Goal: Find specific page/section: Find specific page/section

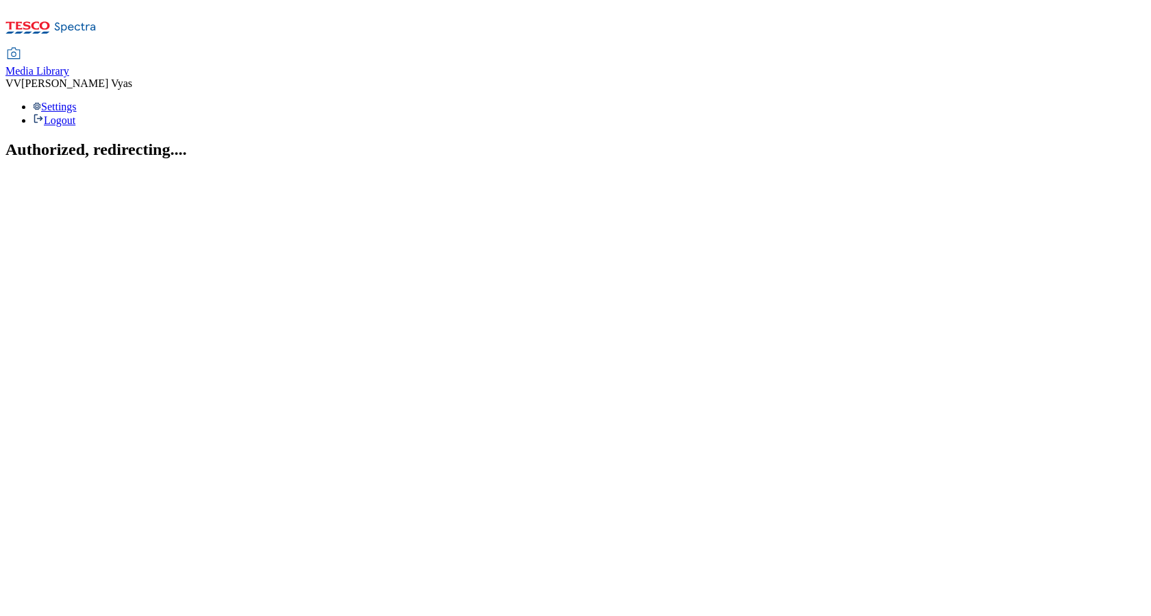
click at [69, 65] on span "Media Library" at bounding box center [37, 71] width 64 height 12
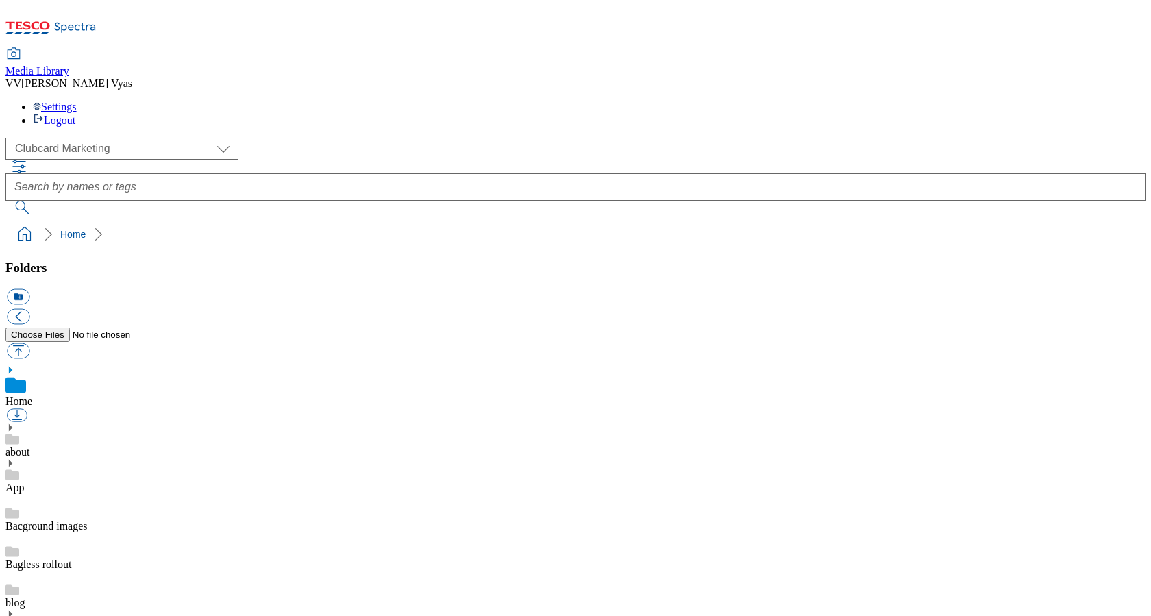
scroll to position [1, 0]
select select "flare-ghs-mktg"
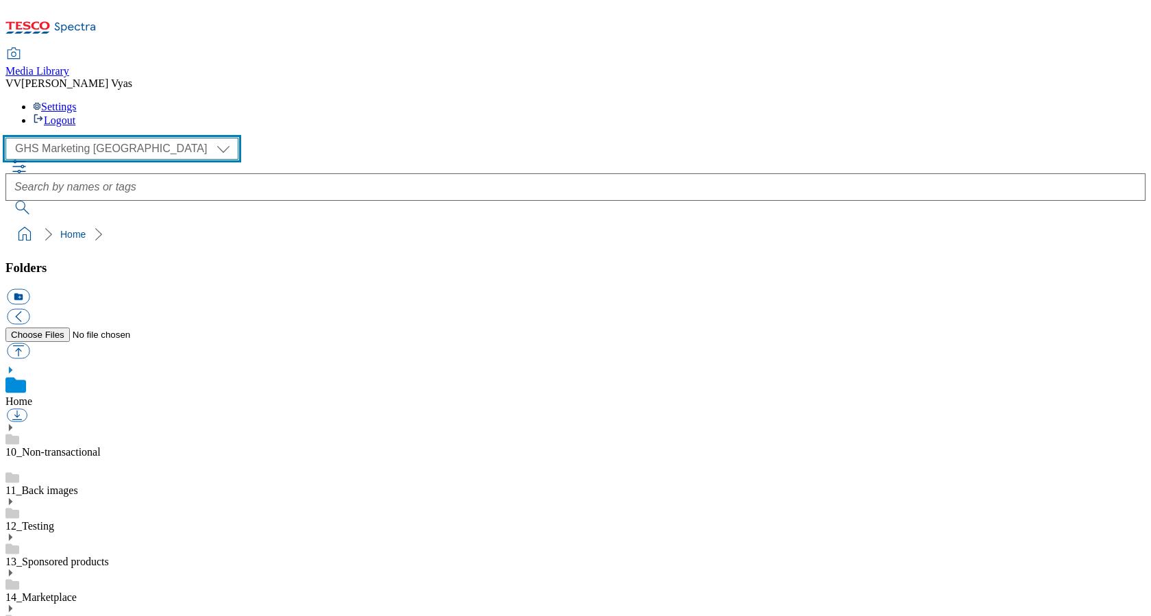
scroll to position [91, 0]
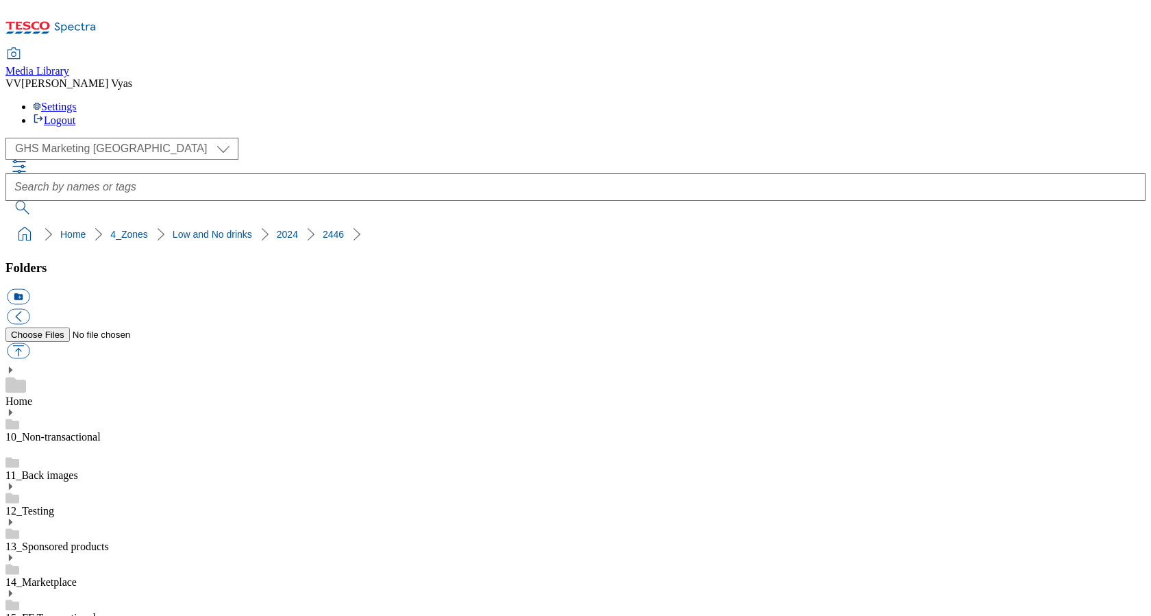
scroll to position [547, 0]
